Goal: Check status

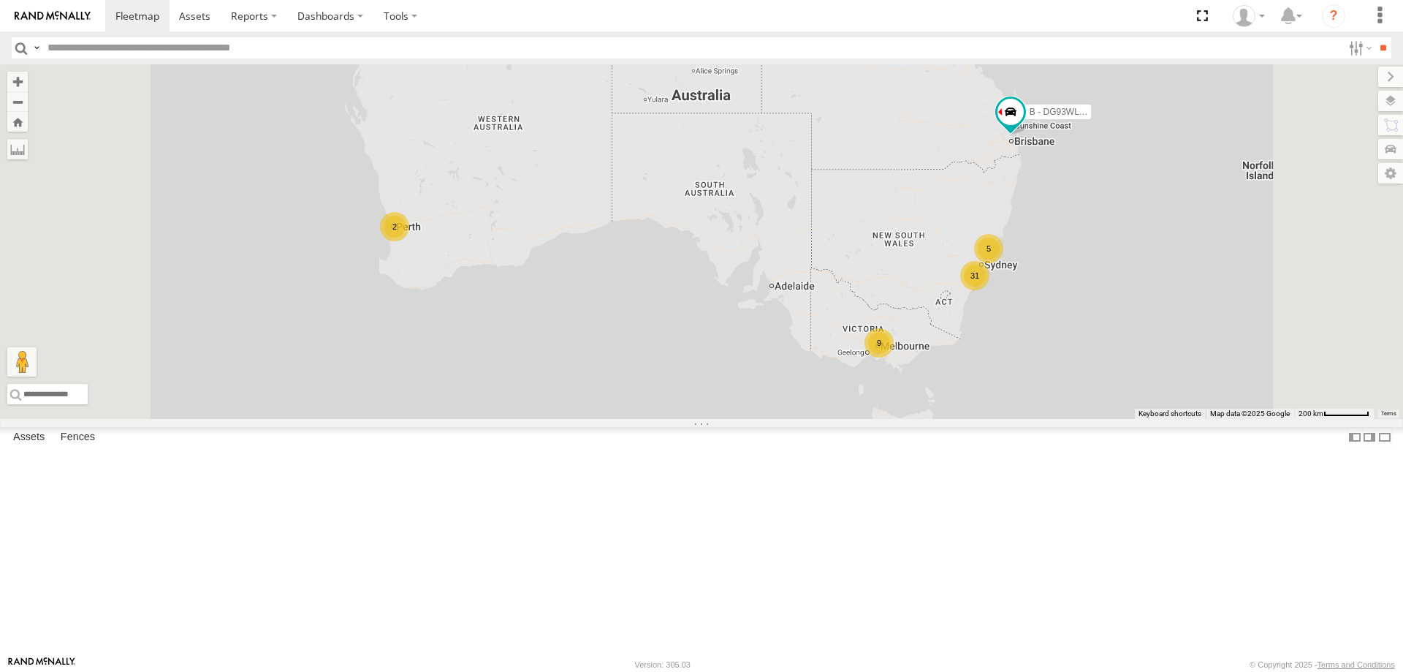
click at [0, 0] on span "Asset" at bounding box center [0, 0] width 0 height 0
click at [0, 0] on div "W - KB438 - [PERSON_NAME]" at bounding box center [0, 0] width 0 height 0
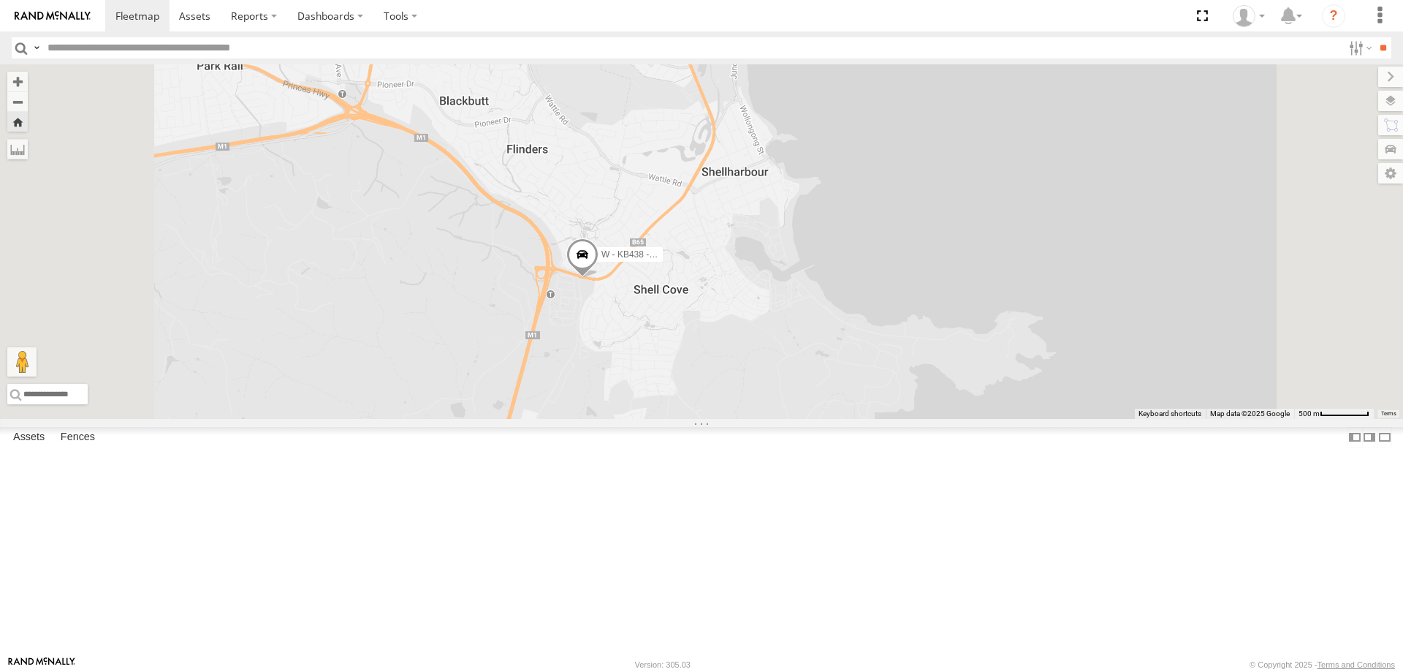
click at [0, 0] on div "W - IHW010 - [PERSON_NAME]" at bounding box center [0, 0] width 0 height 0
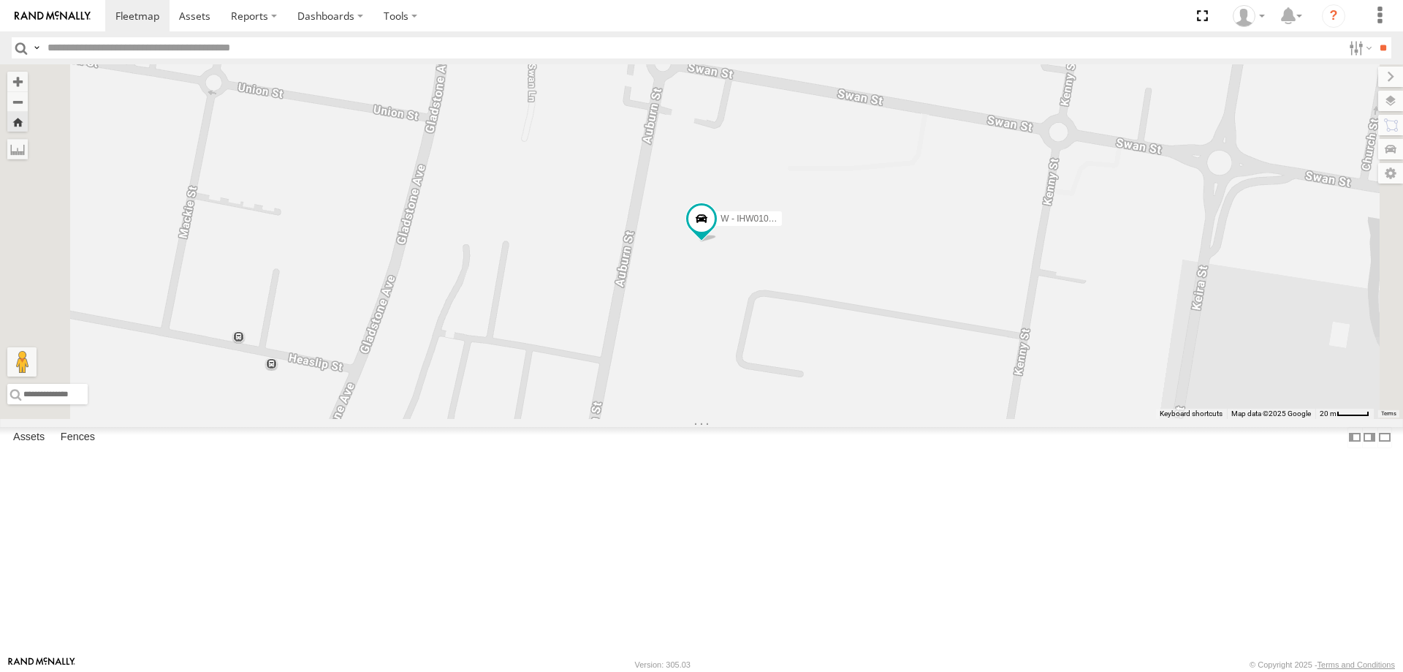
click at [0, 0] on div "W - IHW007 - [PERSON_NAME]" at bounding box center [0, 0] width 0 height 0
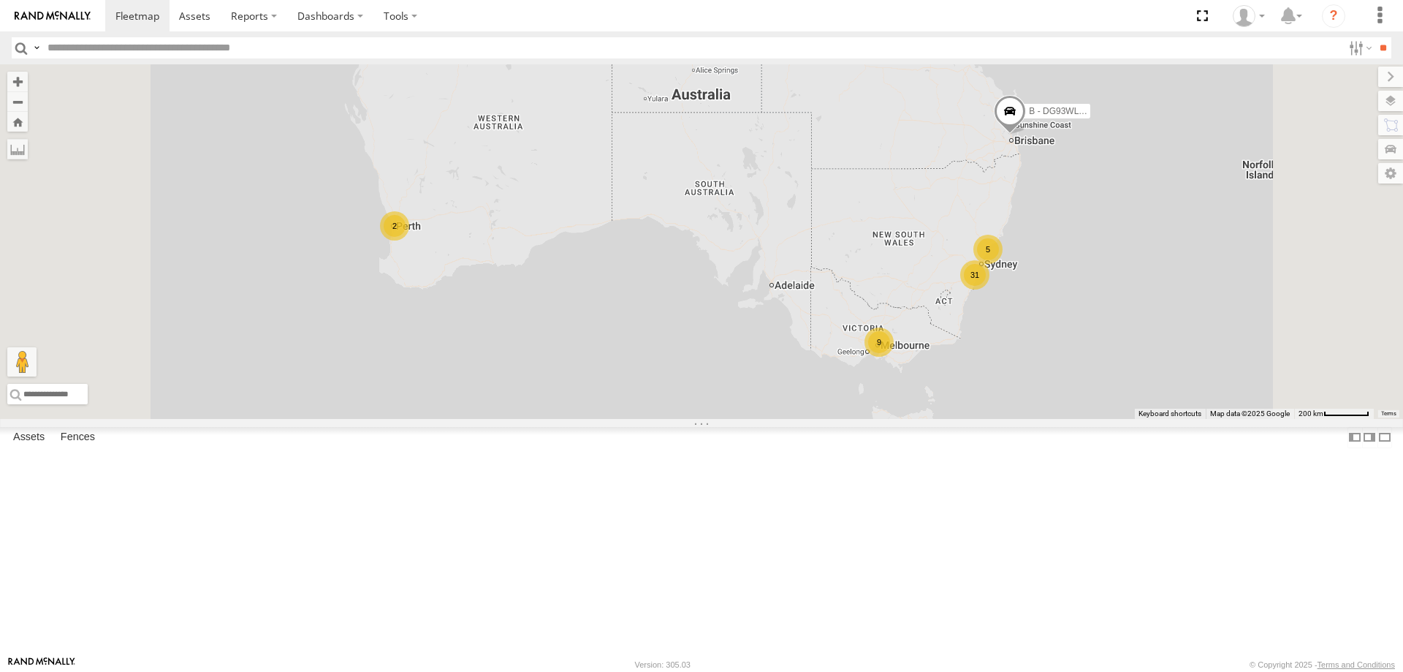
click at [0, 0] on div "W - ADS247 - [PERSON_NAME] All Assets" at bounding box center [0, 0] width 0 height 0
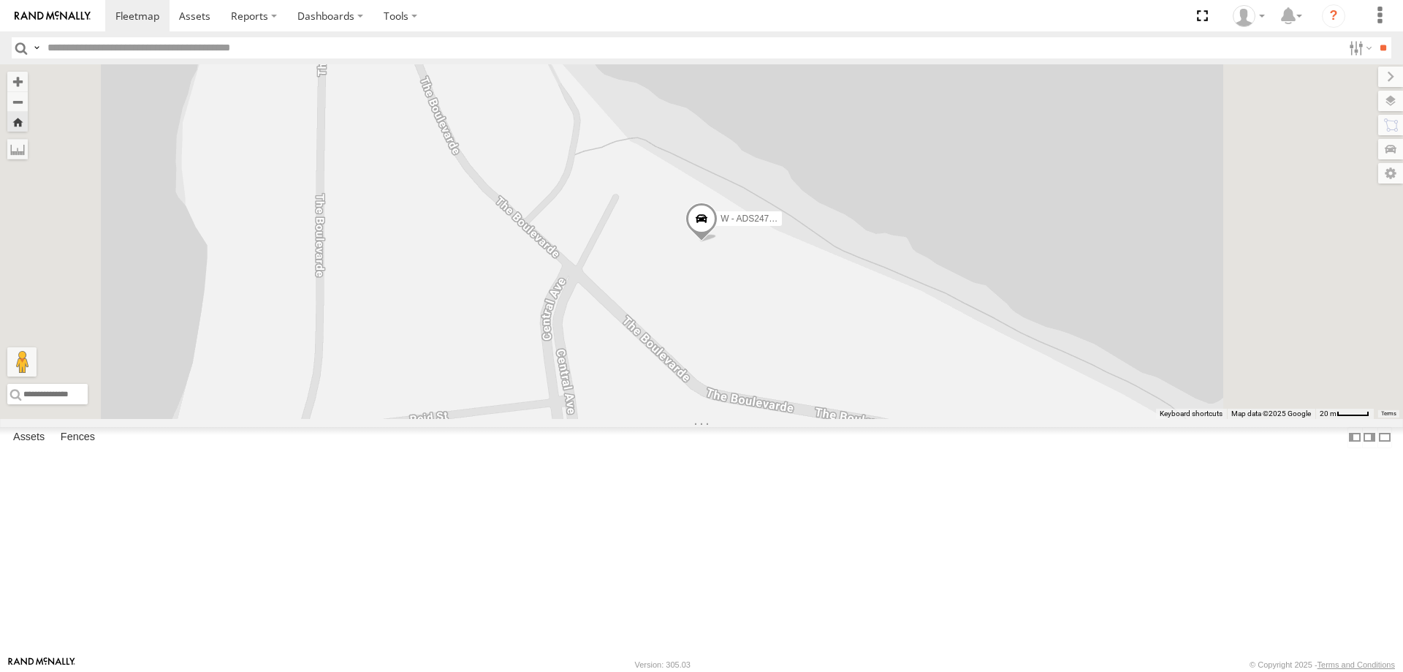
click at [0, 0] on div "W - KB438 - [PERSON_NAME]" at bounding box center [0, 0] width 0 height 0
